Goal: Task Accomplishment & Management: Manage account settings

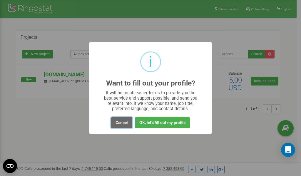
click at [120, 123] on button "Cancel" at bounding box center [121, 122] width 21 height 11
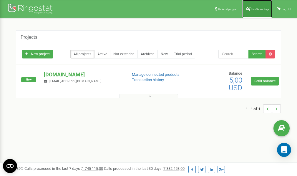
click at [254, 8] on span "Profile settings" at bounding box center [260, 9] width 18 height 3
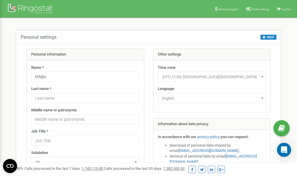
scroll to position [29, 0]
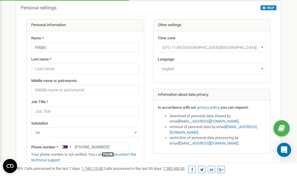
click at [111, 155] on link "verify it" at bounding box center [108, 154] width 12 height 4
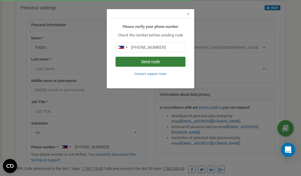
click at [150, 62] on button "Send code" at bounding box center [151, 62] width 70 height 10
